Goal: Contribute content: Add original content to the website for others to see

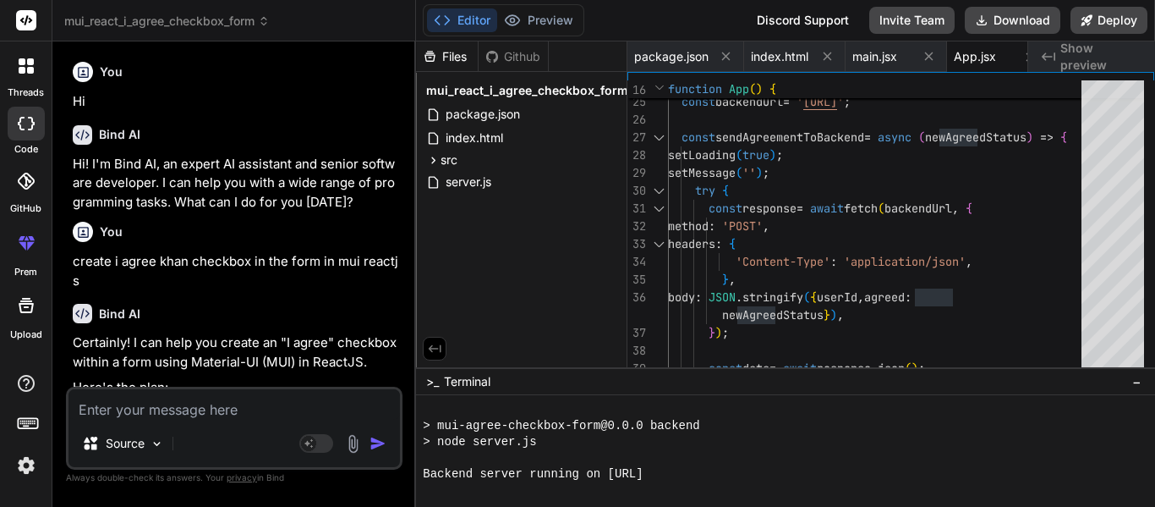
scroll to position [1880, 0]
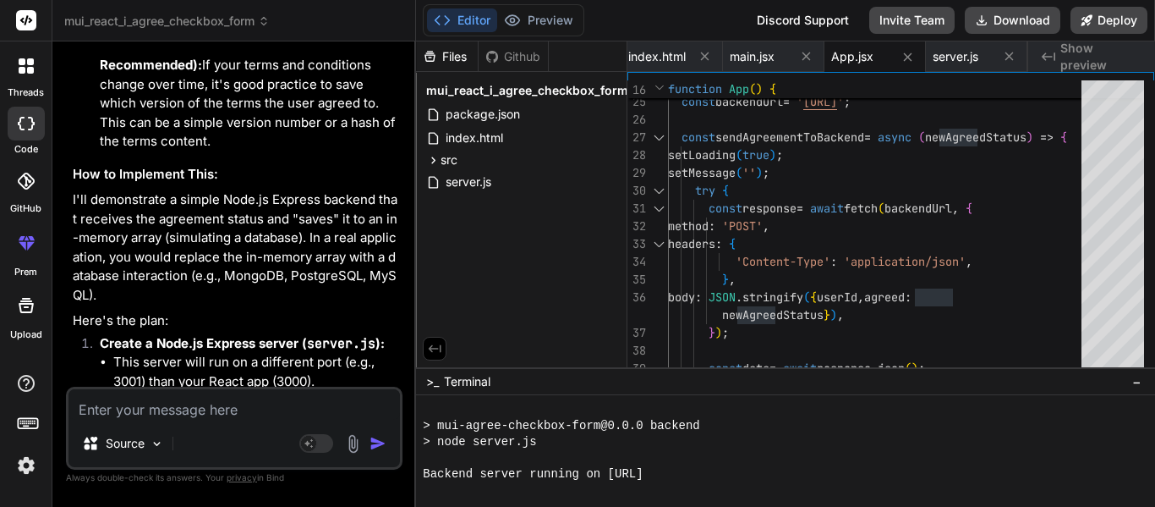
click at [137, 409] on textarea at bounding box center [233, 404] width 331 height 30
paste textarea "<!doctype html> <html> <head> <meta charset="utf-8"> <title>Welcome to {{app_na…"
type textarea "<!doctype html> <html> <head> <meta charset="utf-8"> <title>Welcome to {{app_na…"
type textarea "x"
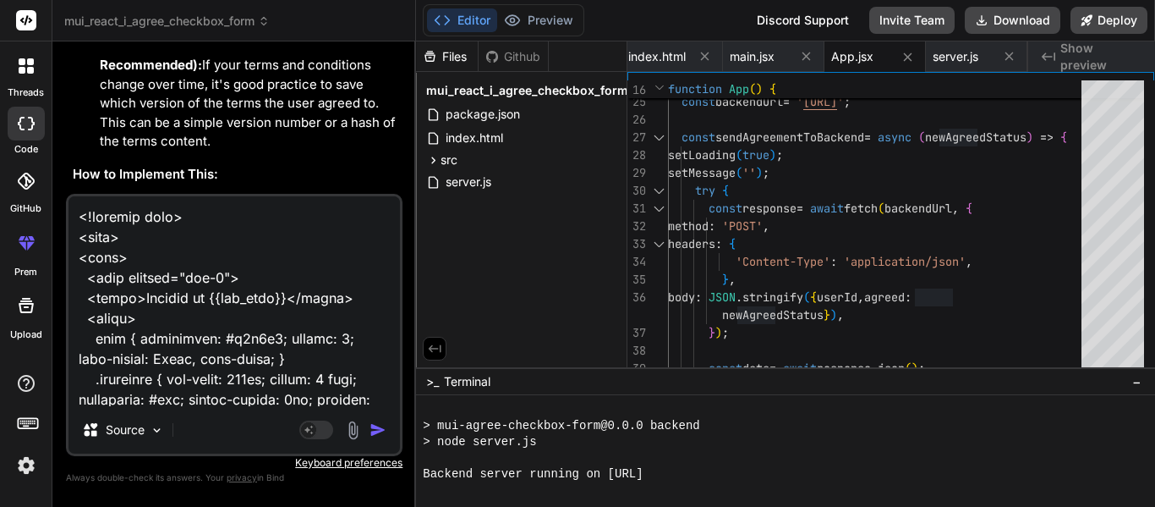
scroll to position [732, 0]
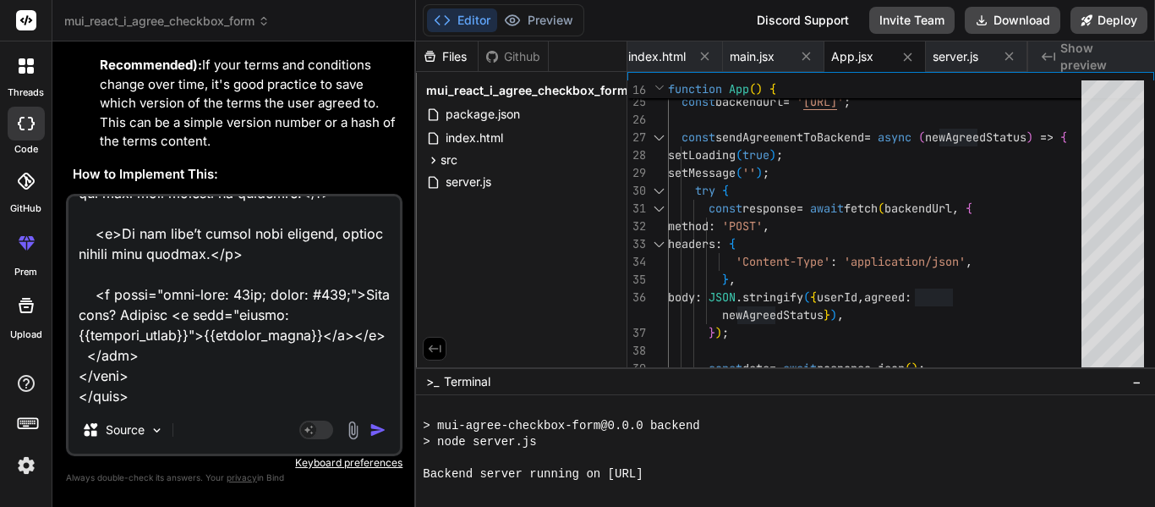
type textarea "<!doctype html> <html> <head> <meta charset="utf-8"> <title>Welcome to {{app_na…"
type textarea "x"
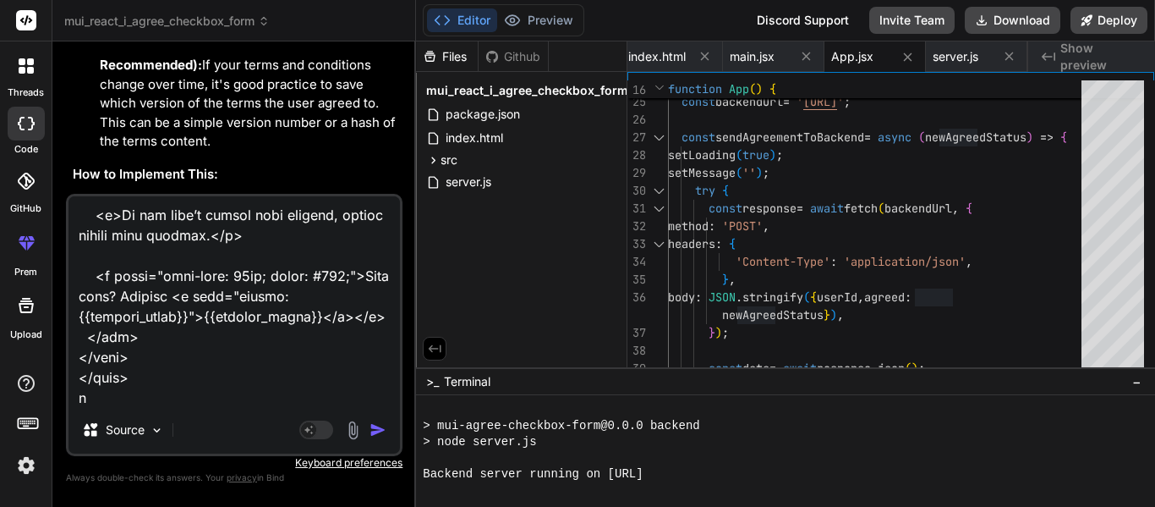
type textarea "<!doctype html> <html> <head> <meta charset="utf-8"> <title>Welcome to {{app_na…"
type textarea "x"
type textarea "<!doctype html> <html> <head> <meta charset="utf-8"> <title>Welcome to {{app_na…"
type textarea "x"
type textarea "<!doctype html> <html> <head> <meta charset="utf-8"> <title>Welcome to {{app_na…"
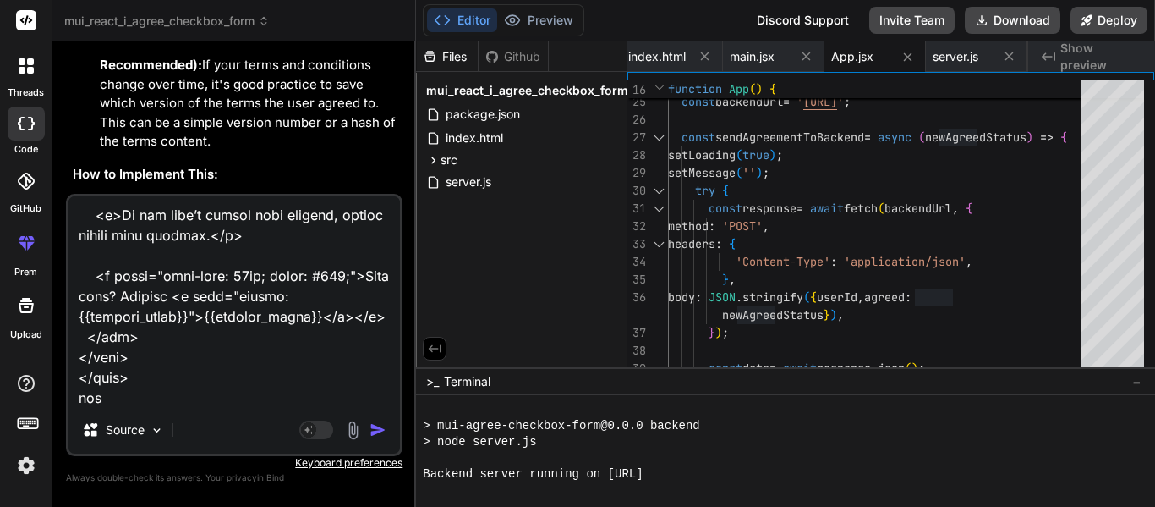
type textarea "x"
type textarea "<!doctype html> <html> <head> <meta charset="utf-8"> <title>Welcome to {{app_na…"
type textarea "x"
type textarea "<!doctype html> <html> <head> <meta charset="utf-8"> <title>Welcome to {{app_na…"
type textarea "x"
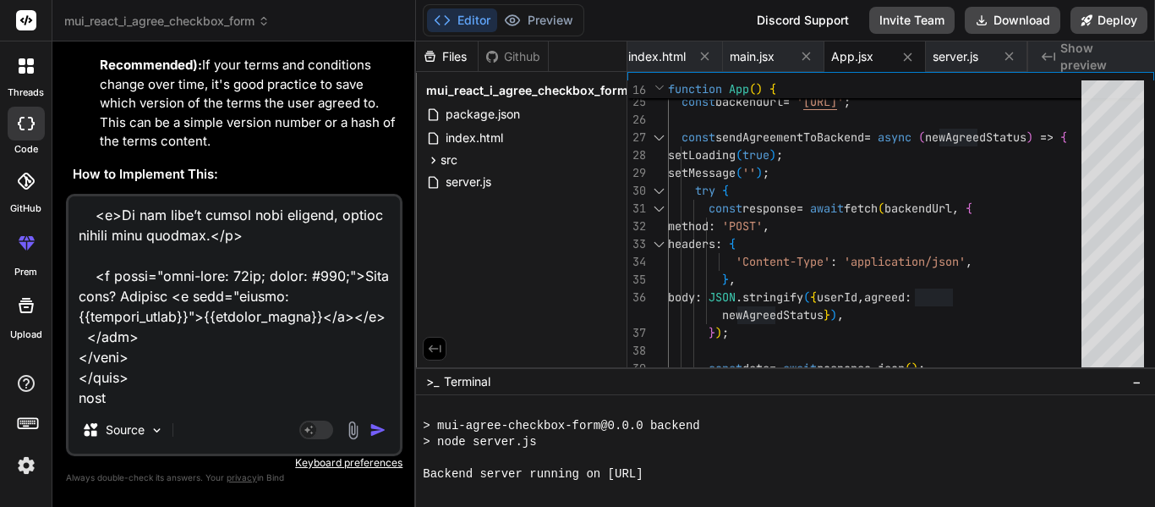
type textarea "<!doctype html> <html> <head> <meta charset="utf-8"> <title>Welcome to {{app_na…"
type textarea "x"
type textarea "<!doctype html> <html> <head> <meta charset="utf-8"> <title>Welcome to {{app_na…"
type textarea "x"
type textarea "<!doctype html> <html> <head> <meta charset="utf-8"> <title>Welcome to {{app_na…"
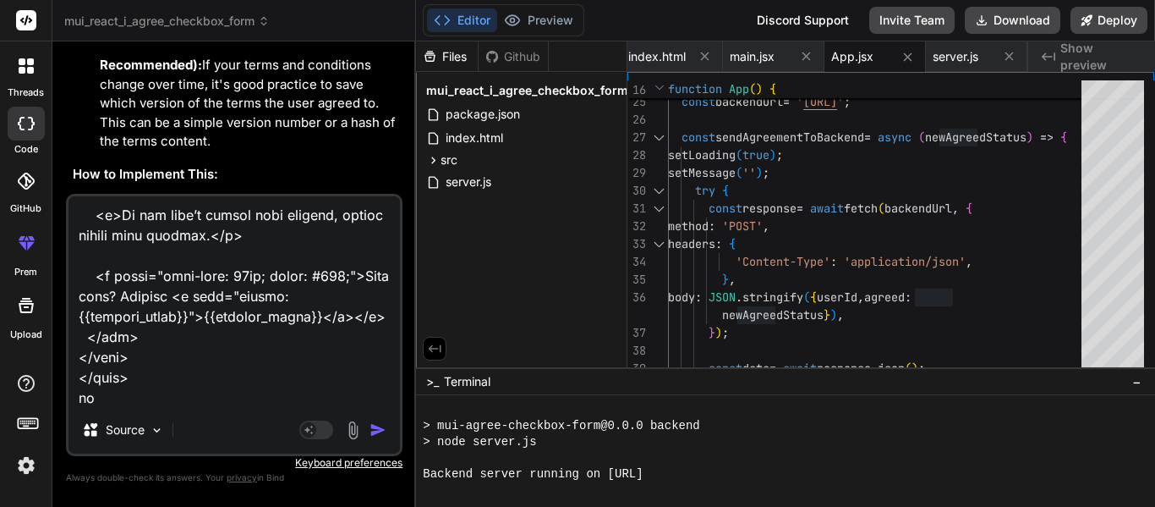
type textarea "x"
type textarea "<!doctype html> <html> <head> <meta charset="utf-8"> <title>Welcome to {{app_na…"
type textarea "x"
type textarea "<!doctype html> <html> <head> <meta charset="utf-8"> <title>Welcome to {{app_na…"
type textarea "x"
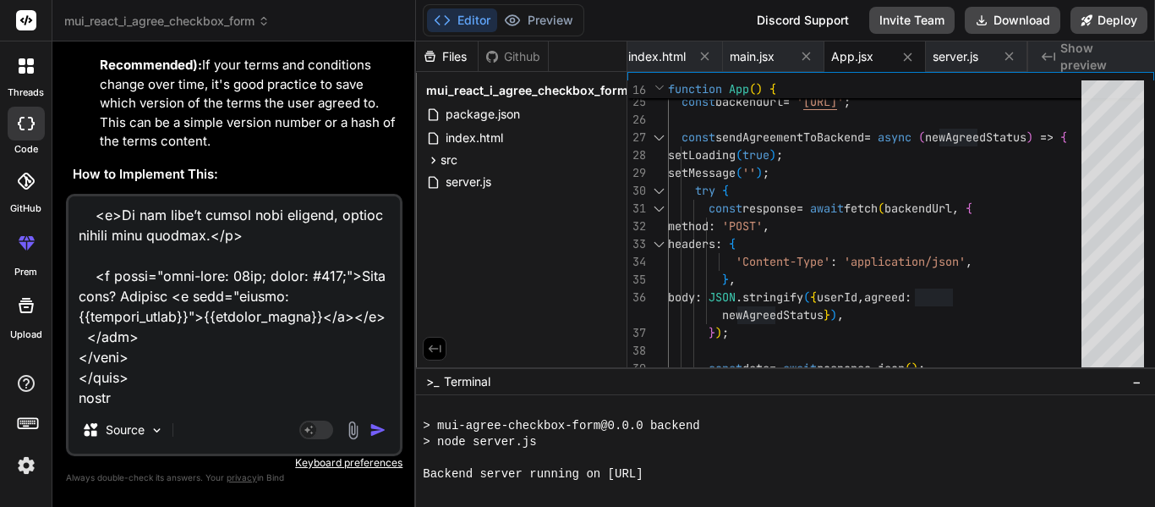
type textarea "<!doctype html> <html> <head> <meta charset="utf-8"> <title>Welcome to {{app_na…"
type textarea "x"
type textarea "<!doctype html> <html> <head> <meta charset="utf-8"> <title>Welcome to {{app_na…"
type textarea "x"
type textarea "<!doctype html> <html> <head> <meta charset="utf-8"> <title>Welcome to {{app_na…"
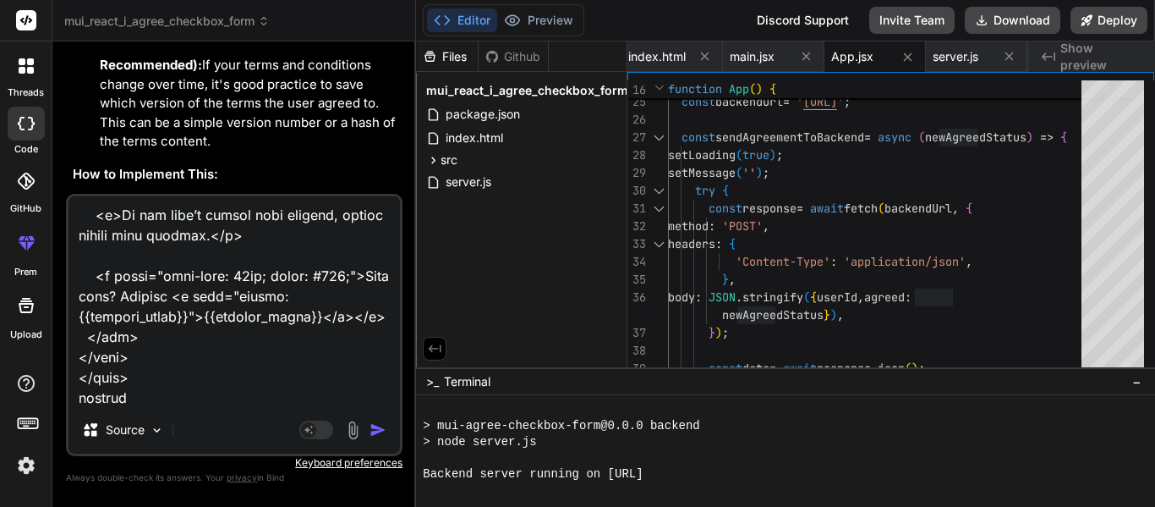
type textarea "x"
type textarea "<!doctype html> <html> <head> <meta charset="utf-8"> <title>Welcome to {{app_na…"
type textarea "x"
type textarea "<!doctype html> <html> <head> <meta charset="utf-8"> <title>Welcome to {{app_na…"
type textarea "x"
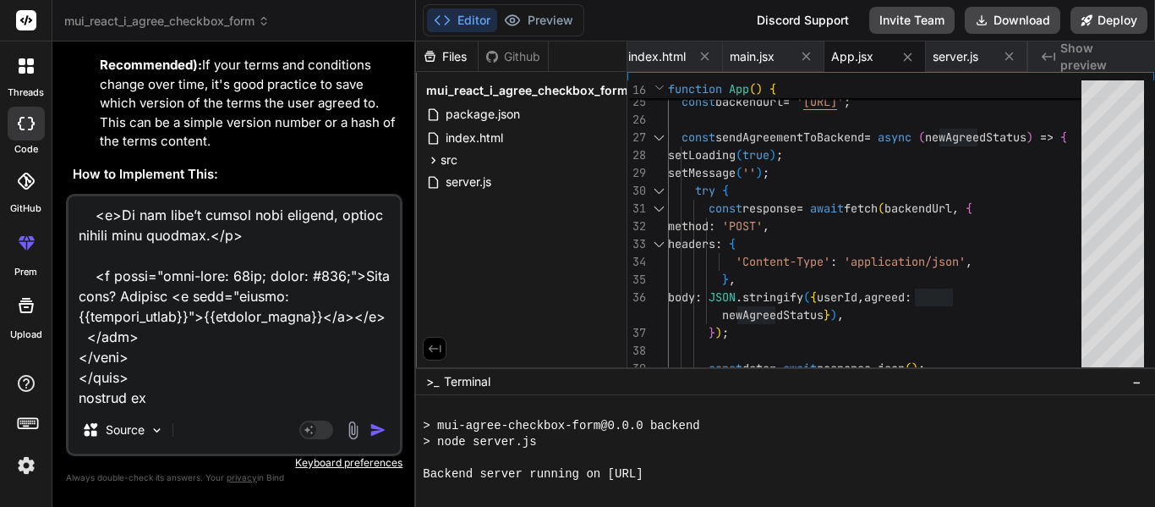
type textarea "<!doctype html> <html> <head> <meta charset="utf-8"> <title>Welcome to {{app_na…"
type textarea "x"
type textarea "<!doctype html> <html> <head> <meta charset="utf-8"> <title>Welcome to {{app_na…"
type textarea "x"
type textarea "<!doctype html> <html> <head> <meta charset="utf-8"> <title>Welcome to {{app_na…"
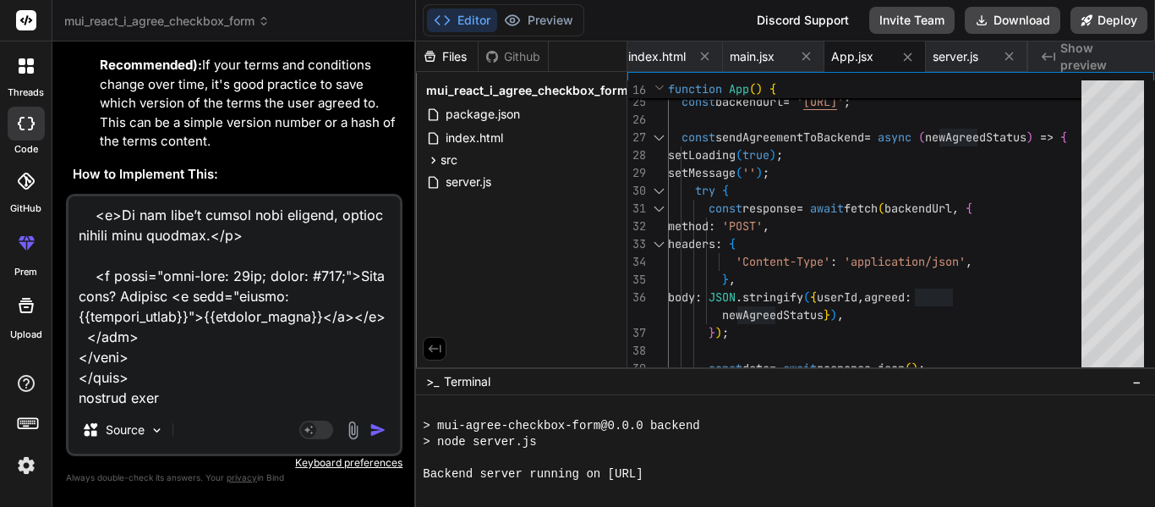
type textarea "x"
type textarea "<!doctype html> <html> <head> <meta charset="utf-8"> <title>Welcome to {{app_na…"
type textarea "x"
type textarea "<!doctype html> <html> <head> <meta charset="utf-8"> <title>Welcome to {{app_na…"
type textarea "x"
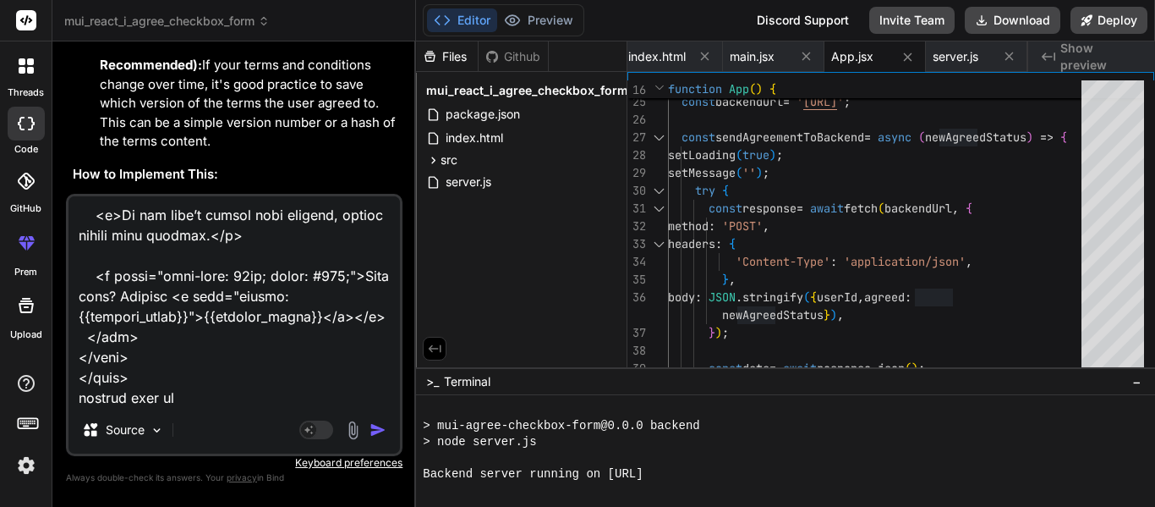
type textarea "<!doctype html> <html> <head> <meta charset="utf-8"> <title>Welcome to {{app_na…"
type textarea "x"
type textarea "<!doctype html> <html> <head> <meta charset="utf-8"> <title>Welcome to {{app_na…"
type textarea "x"
type textarea "<!doctype html> <html> <head> <meta charset="utf-8"> <title>Welcome to {{app_na…"
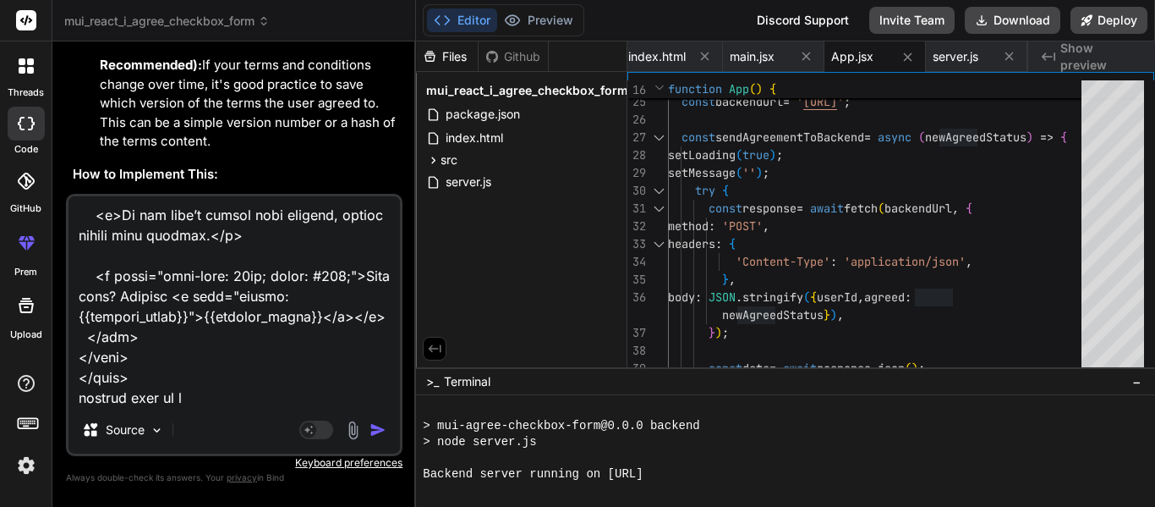
type textarea "x"
type textarea "<!doctype html> <html> <head> <meta charset="utf-8"> <title>Welcome to {{app_na…"
type textarea "x"
type textarea "<!doctype html> <html> <head> <meta charset="utf-8"> <title>Welcome to {{app_na…"
type textarea "x"
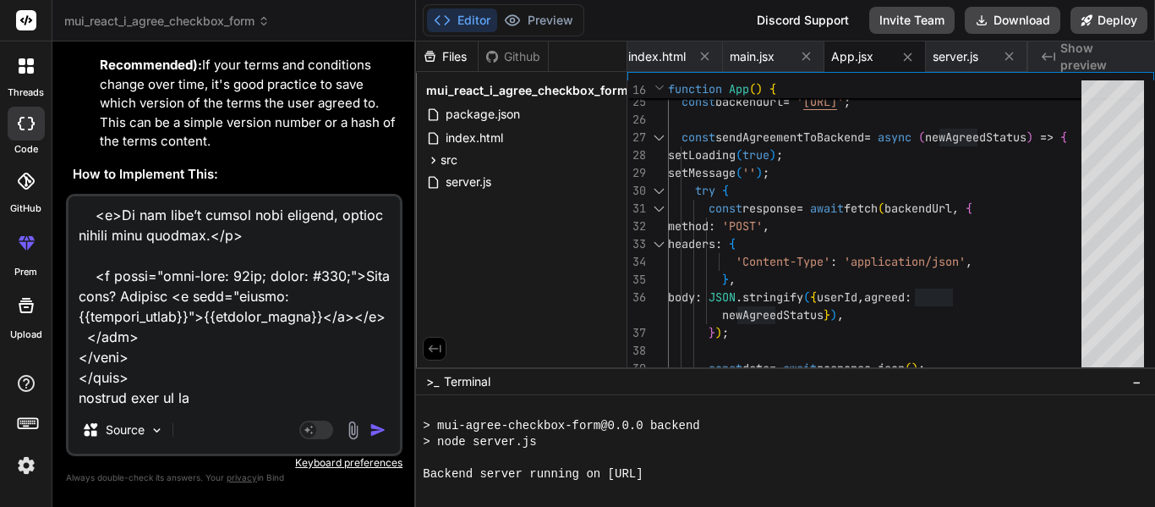
type textarea "<!doctype html> <html> <head> <meta charset="utf-8"> <title>Welcome to {{app_na…"
type textarea "x"
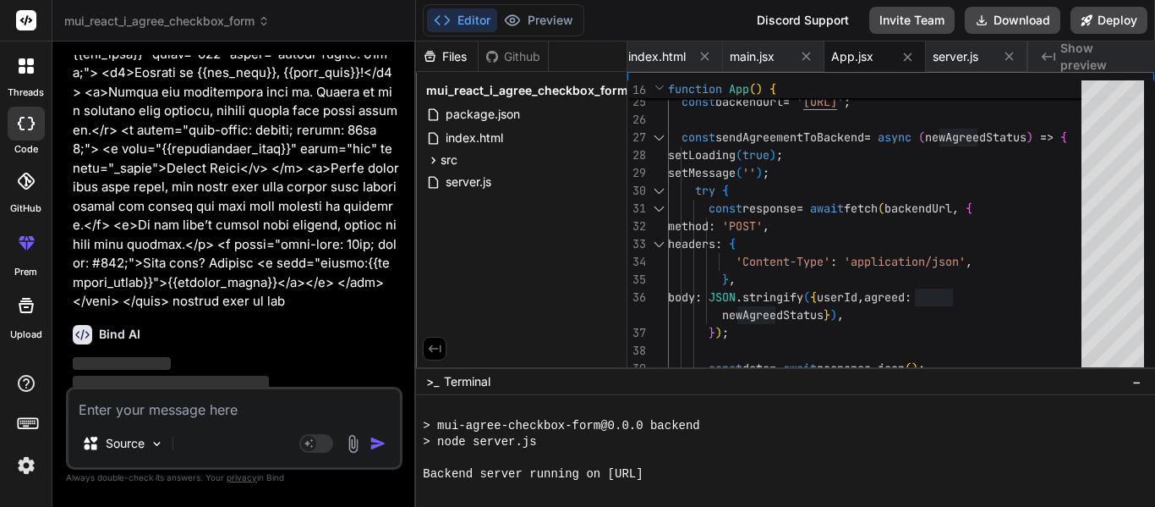
scroll to position [5101, 0]
click at [807, 57] on icon at bounding box center [806, 56] width 8 height 8
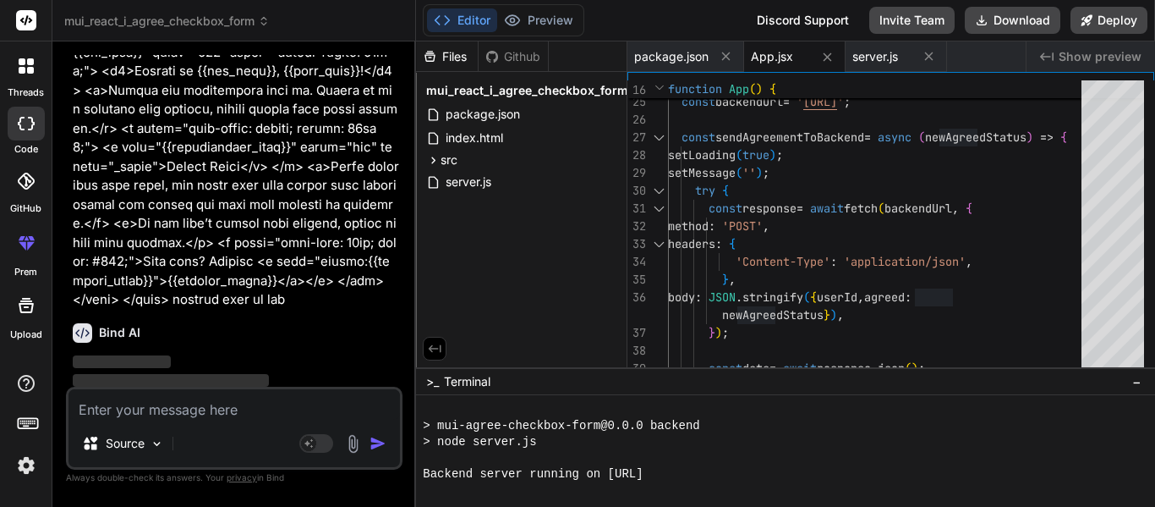
scroll to position [0, 0]
click at [807, 57] on div "App.jsx" at bounding box center [780, 56] width 59 height 17
click at [827, 58] on icon at bounding box center [828, 56] width 8 height 8
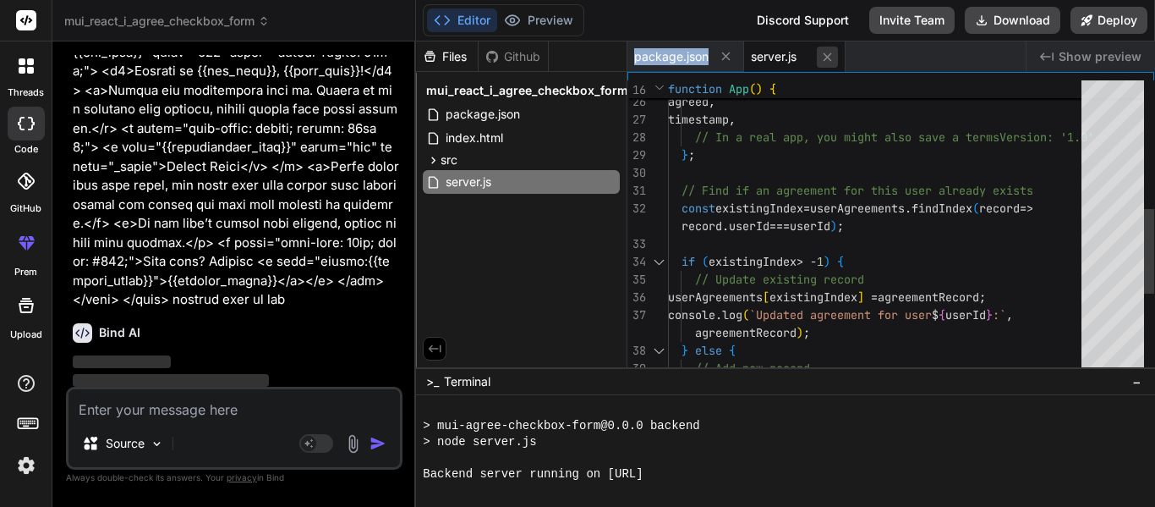
click at [837, 55] on button at bounding box center [827, 57] width 21 height 21
type textarea "}"
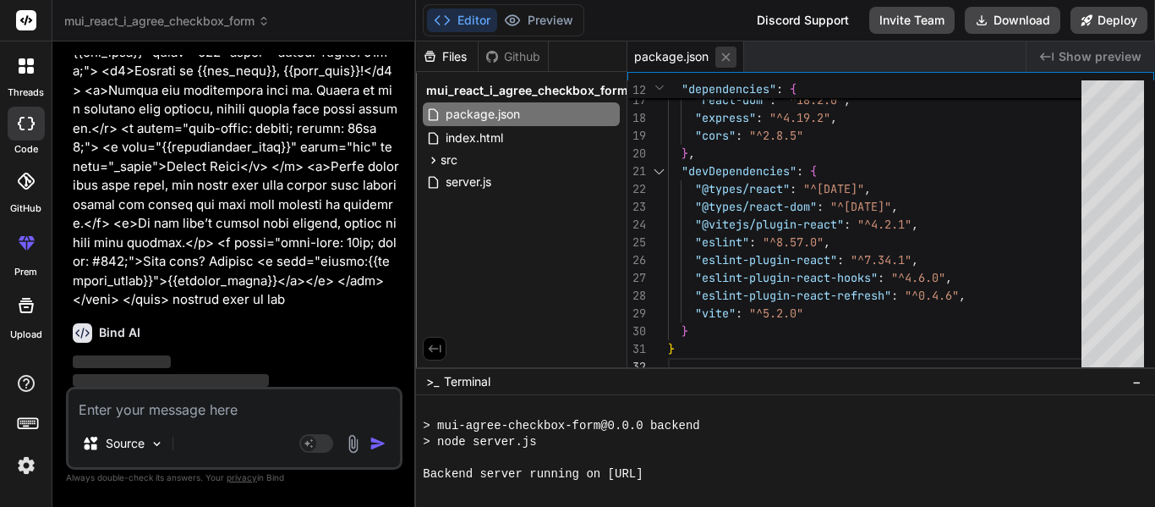
click at [731, 54] on icon at bounding box center [726, 57] width 14 height 14
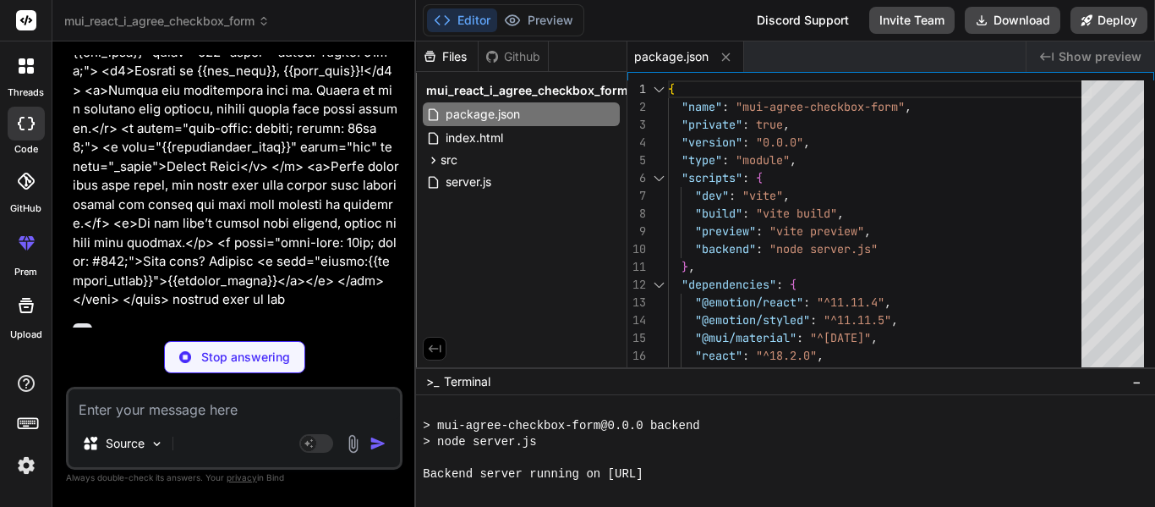
type textarea "x"
type textarea "</html>"
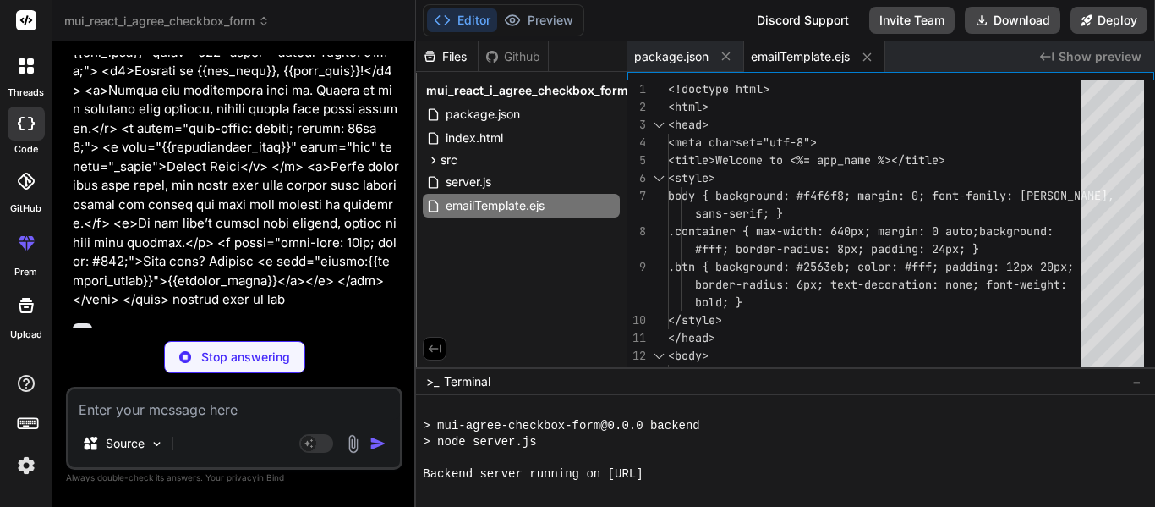
type textarea "x"
type textarea "`); });"
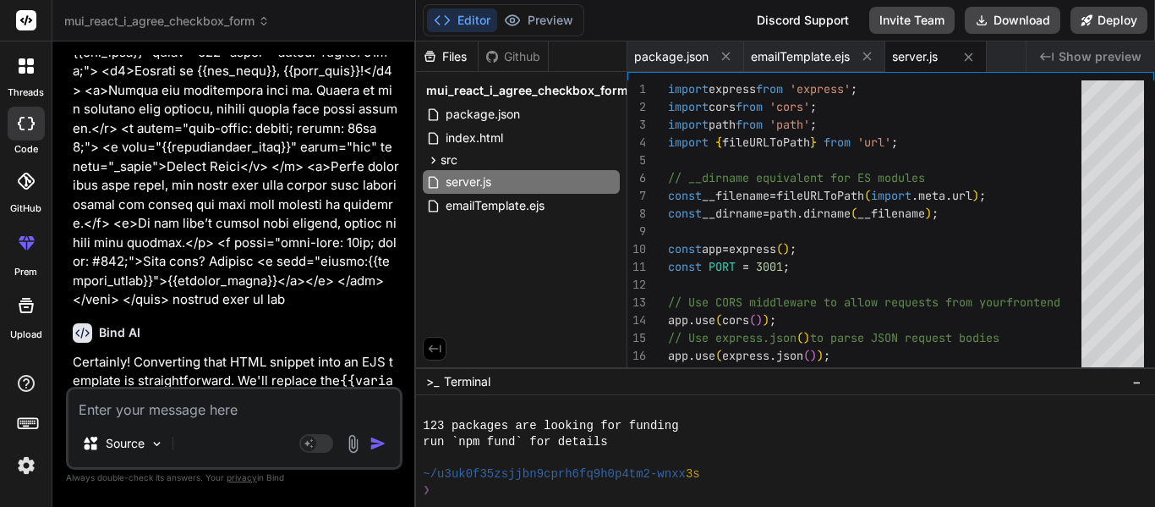
scroll to position [2089, 0]
type textarea "x"
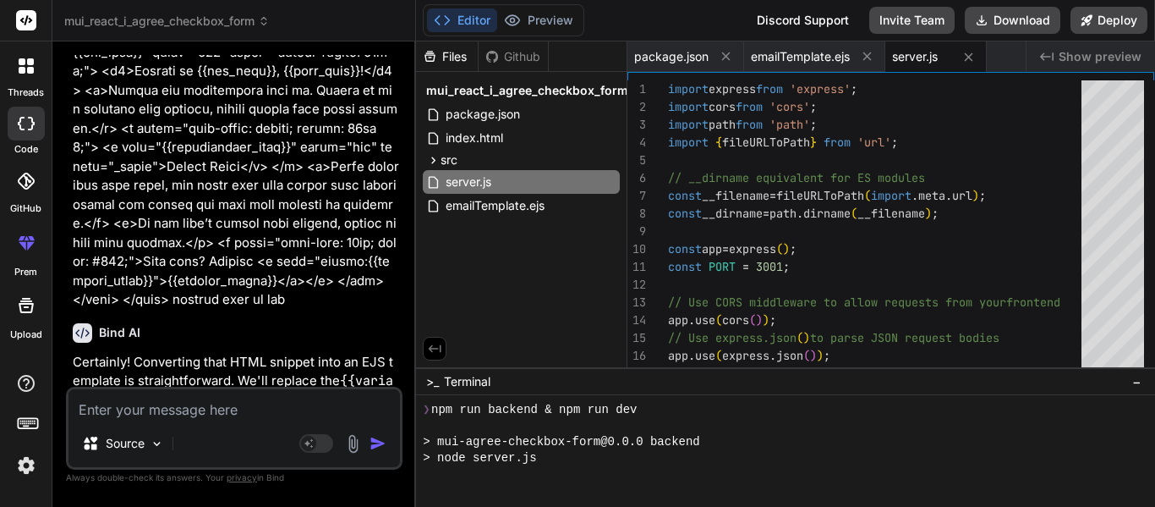
scroll to position [2346, 0]
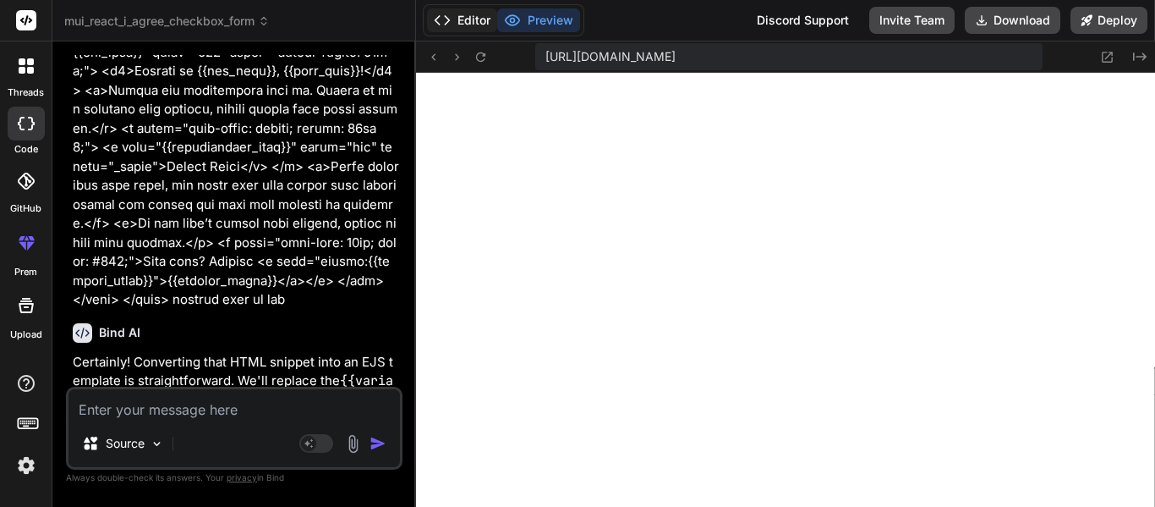
click at [480, 18] on button "Editor" at bounding box center [462, 20] width 70 height 24
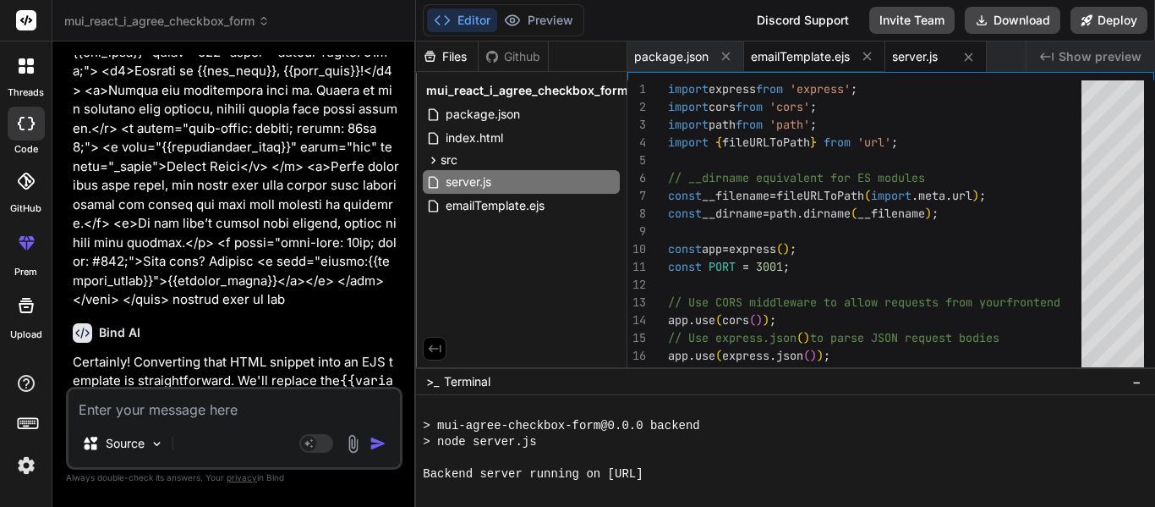
click at [780, 58] on span "emailTemplate.ejs" at bounding box center [800, 56] width 99 height 17
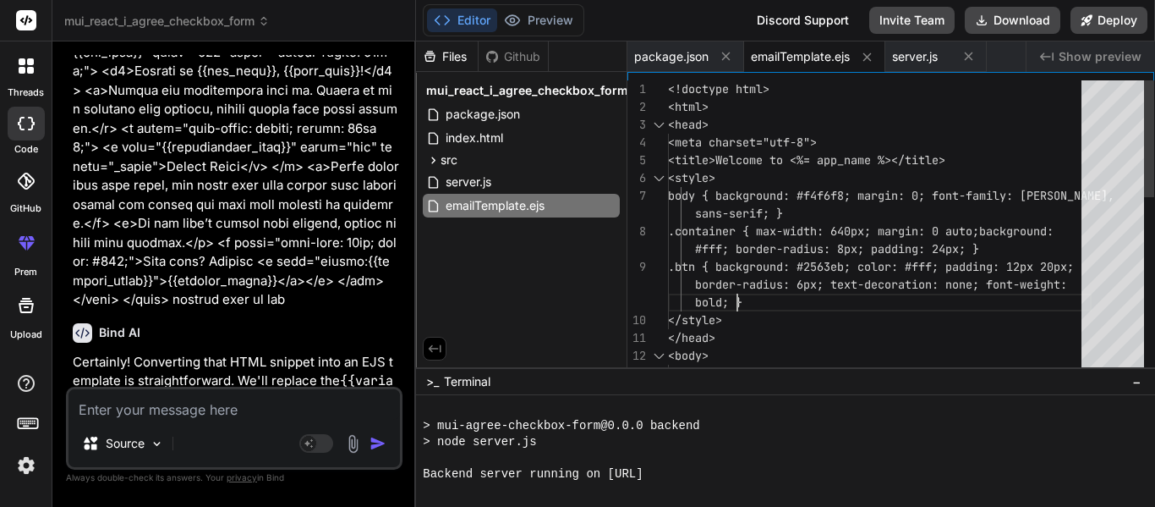
scroll to position [0, 0]
click at [801, 299] on div "<!doctype html> <html> <head> <meta charset="utf-8"> <title>Welcome to <%= app_…" at bounding box center [880, 453] width 424 height 746
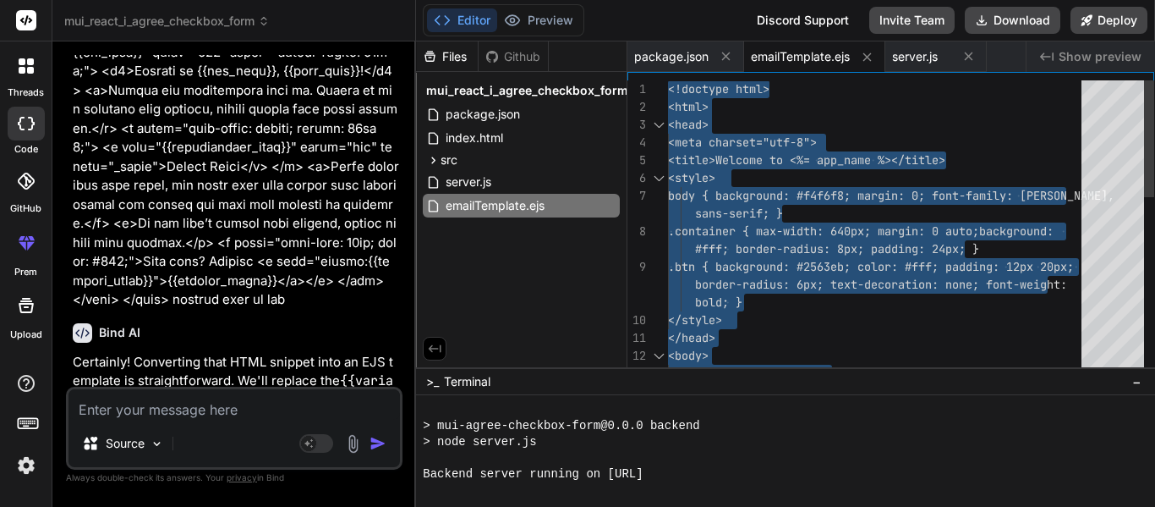
type textarea "<!doctype html> <html> <head> <meta charset="utf-8"> <title>Welcome to <%= app_…"
click at [760, 107] on div "<body> <div class="container"> </style> </head> border-radius: 6px; text-decora…" at bounding box center [880, 453] width 424 height 746
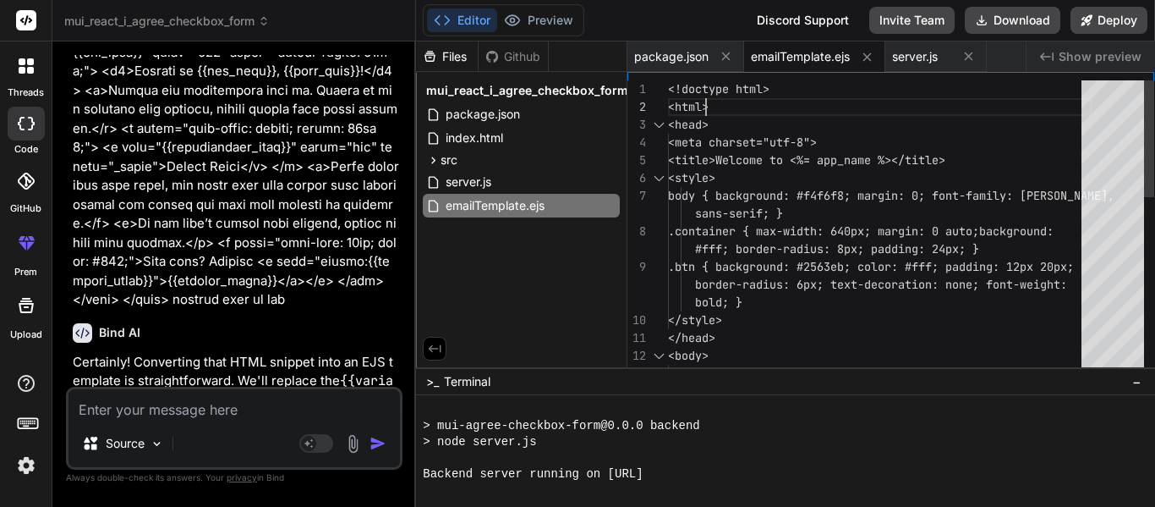
click at [757, 106] on div "<body> <div class="container"> </style> </head> border-radius: 6px; text-decora…" at bounding box center [880, 453] width 424 height 746
click at [778, 90] on div "<body> <div class="container"> </style> </head> border-radius: 6px; text-decora…" at bounding box center [880, 453] width 424 height 746
